Goal: Task Accomplishment & Management: Manage account settings

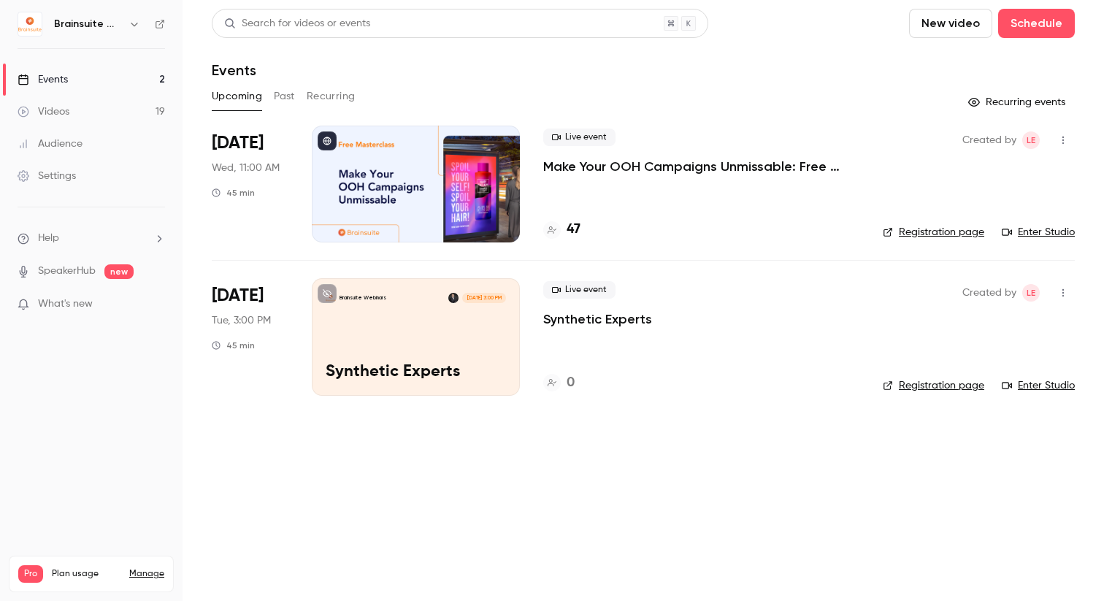
click at [664, 163] on p "Make Your OOH Campaigns Unmissable: Free Masterclass" at bounding box center [701, 167] width 316 height 18
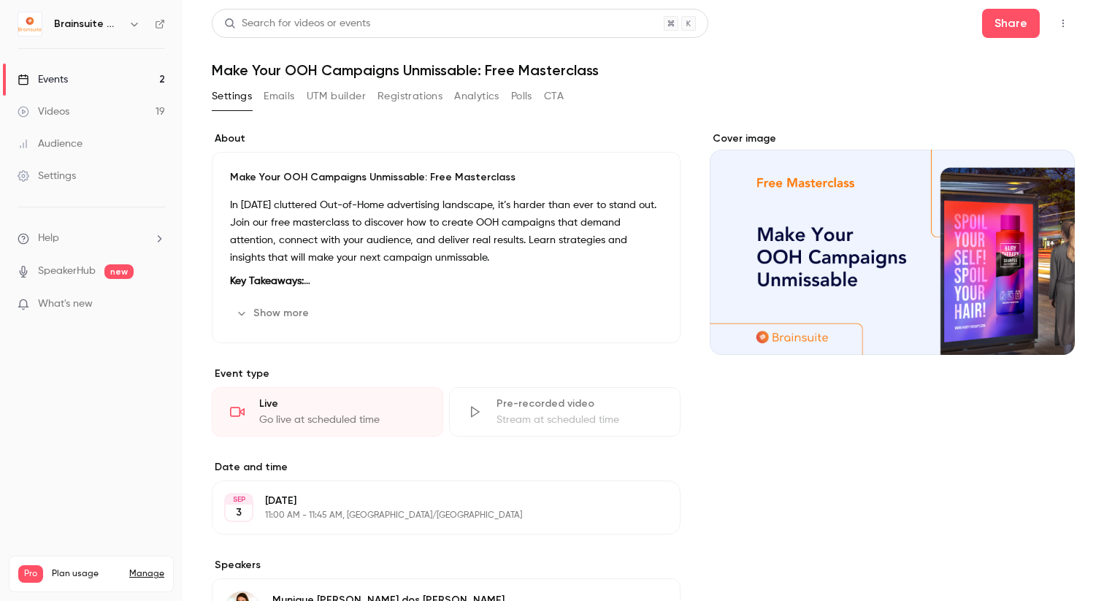
click at [426, 91] on button "Registrations" at bounding box center [409, 96] width 65 height 23
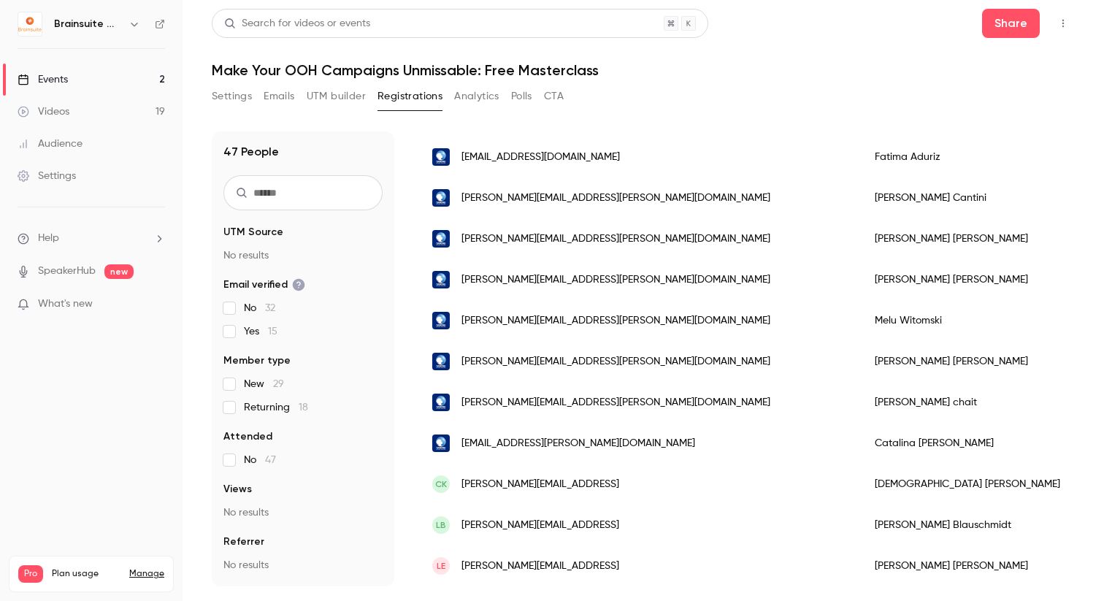
scroll to position [1617, 0]
